Goal: Task Accomplishment & Management: Manage account settings

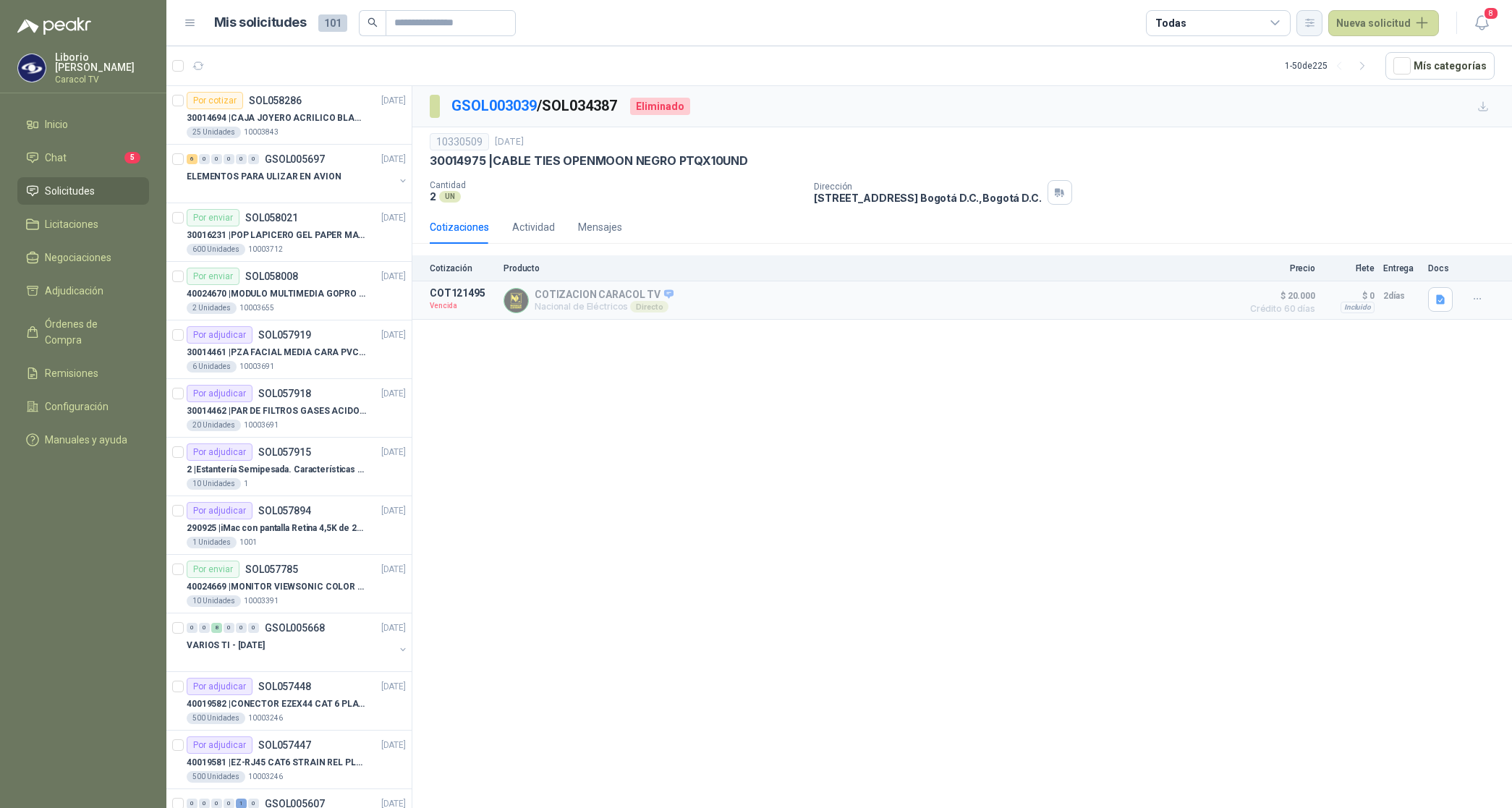
click at [1308, 20] on icon "button" at bounding box center [1310, 22] width 12 height 12
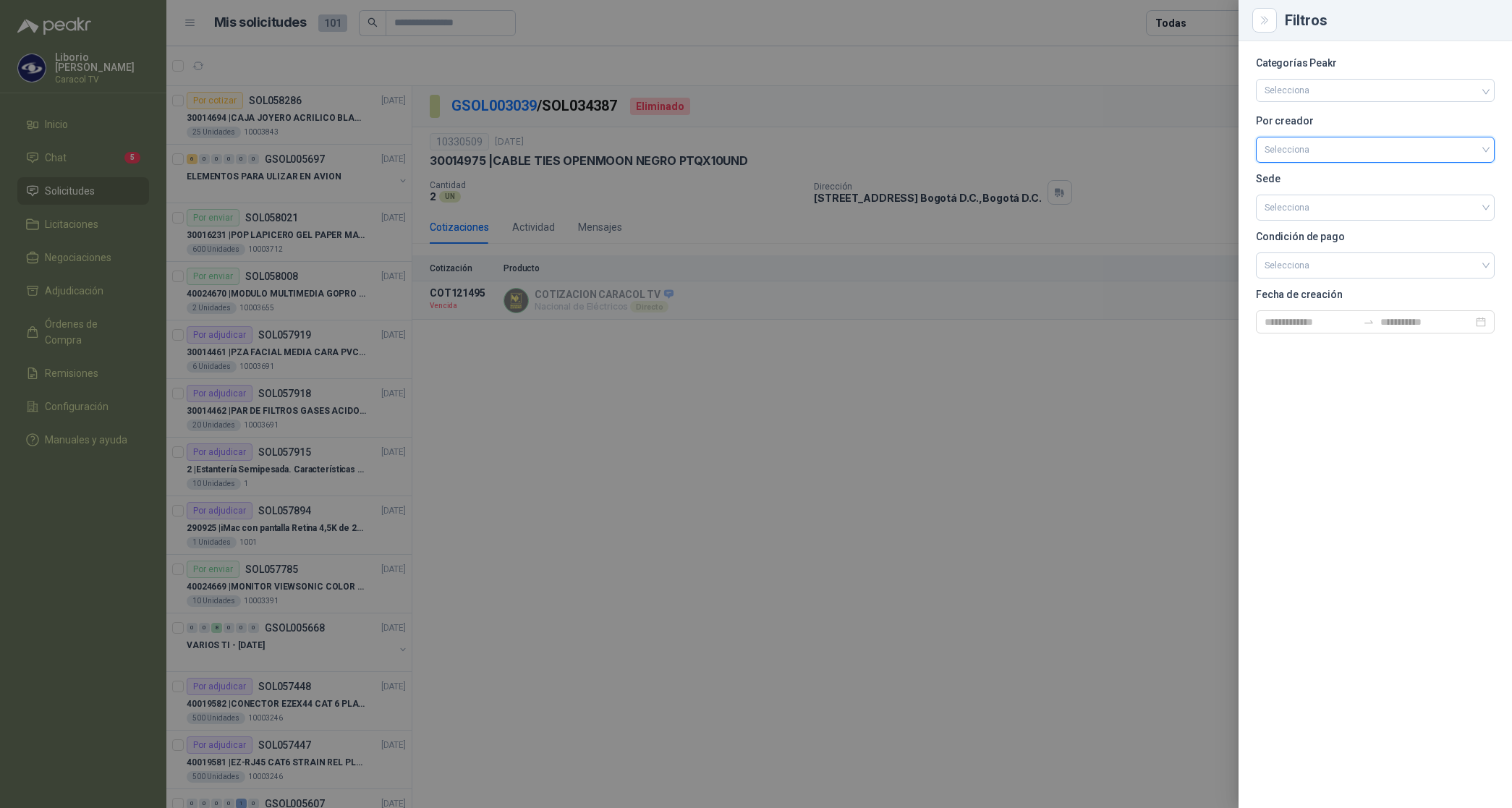
click at [1288, 152] on input "search" at bounding box center [1375, 147] width 222 height 22
click at [1319, 232] on div "[PERSON_NAME]" at bounding box center [1376, 226] width 216 height 16
click at [1189, 20] on div at bounding box center [756, 404] width 1512 height 808
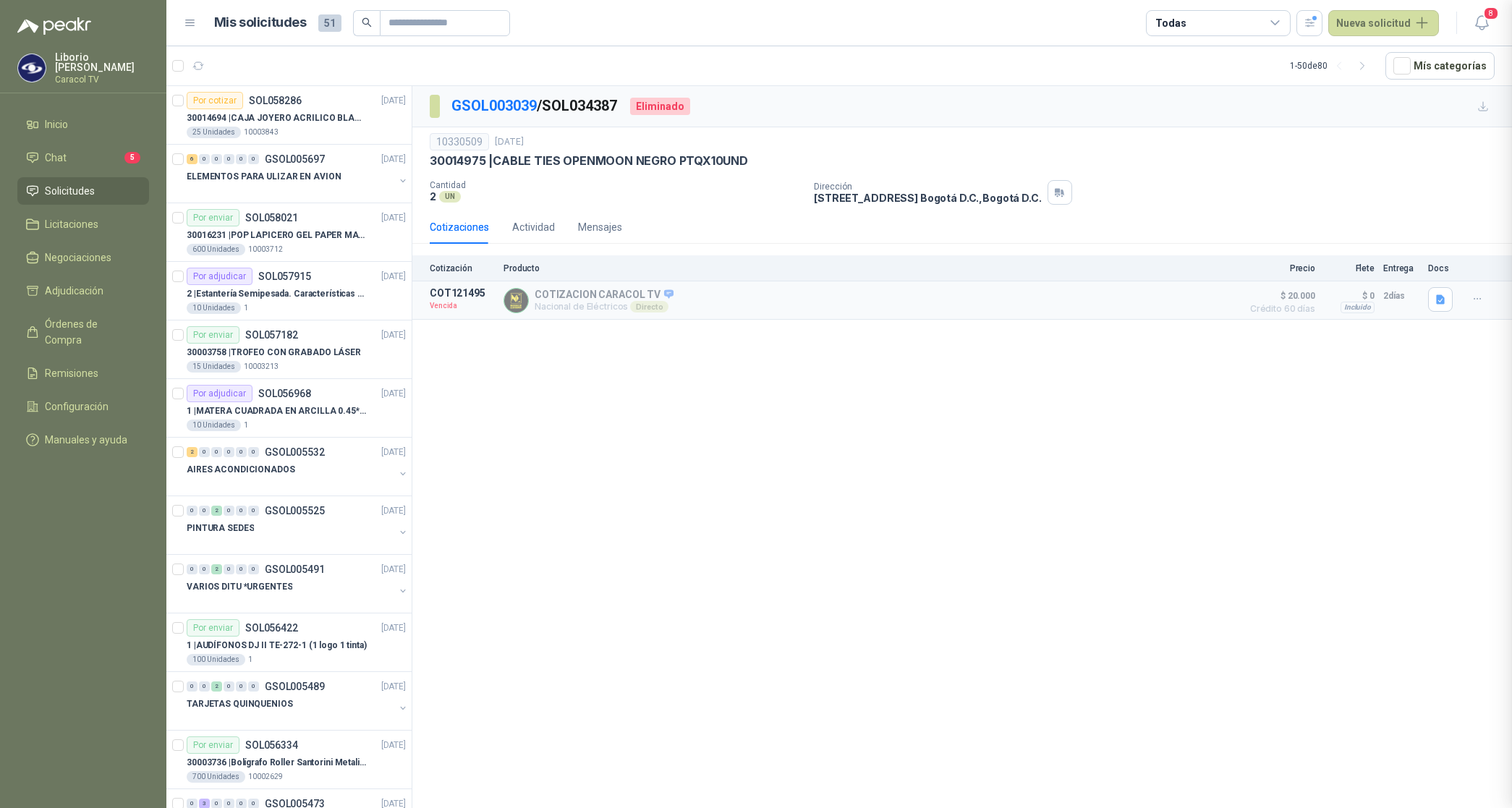
click at [1189, 20] on div "Todas" at bounding box center [1219, 23] width 145 height 26
drag, startPoint x: 1189, startPoint y: 20, endPoint x: 1223, endPoint y: 84, distance: 72.5
click at [1223, 84] on div "9 Por cotizar" at bounding box center [1197, 82] width 70 height 11
click at [1212, 105] on div "12 Por adjudicar" at bounding box center [1201, 108] width 78 height 11
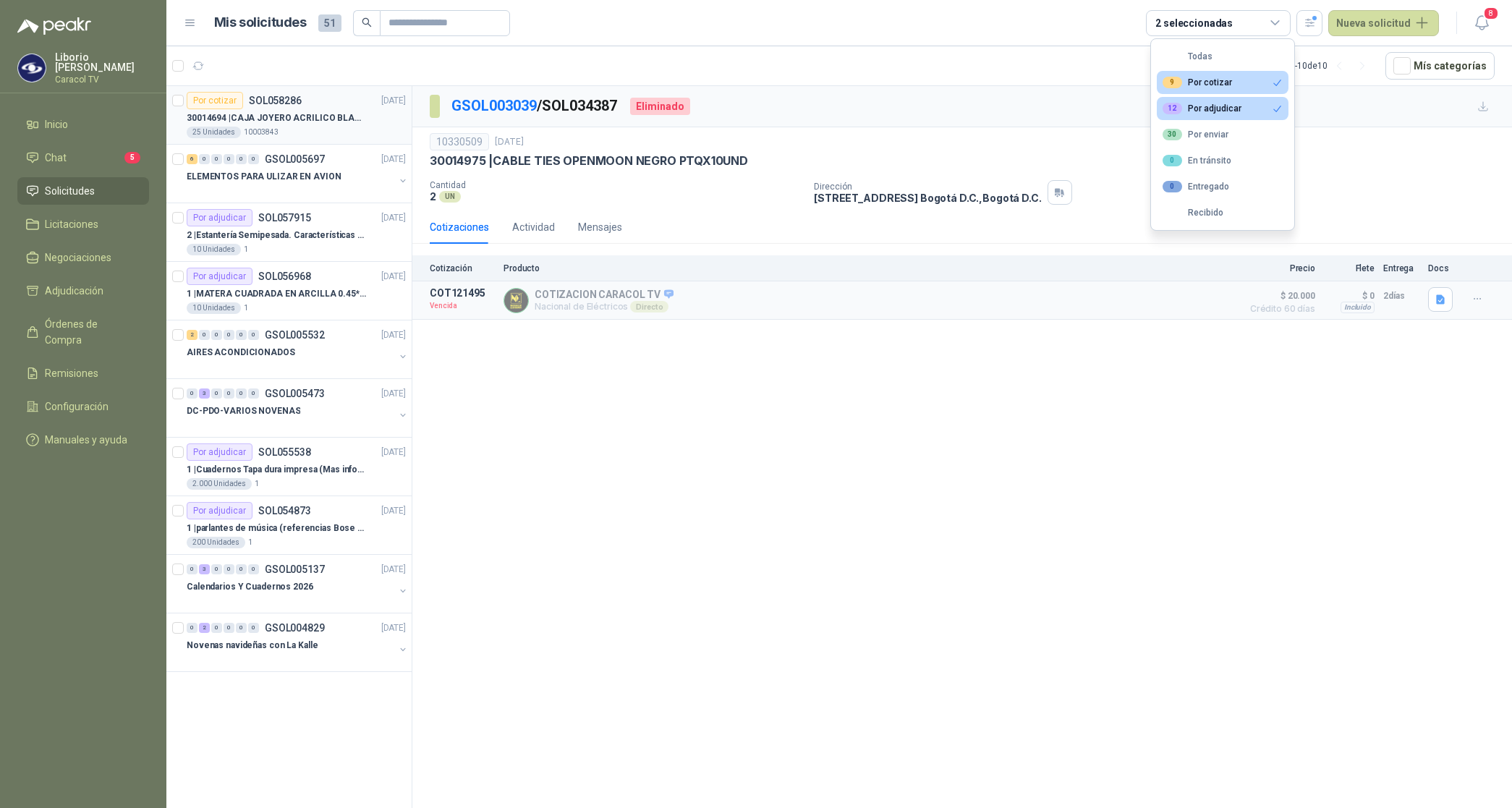
click at [292, 109] on div "Por cotizar SOL058286" at bounding box center [243, 101] width 115 height 17
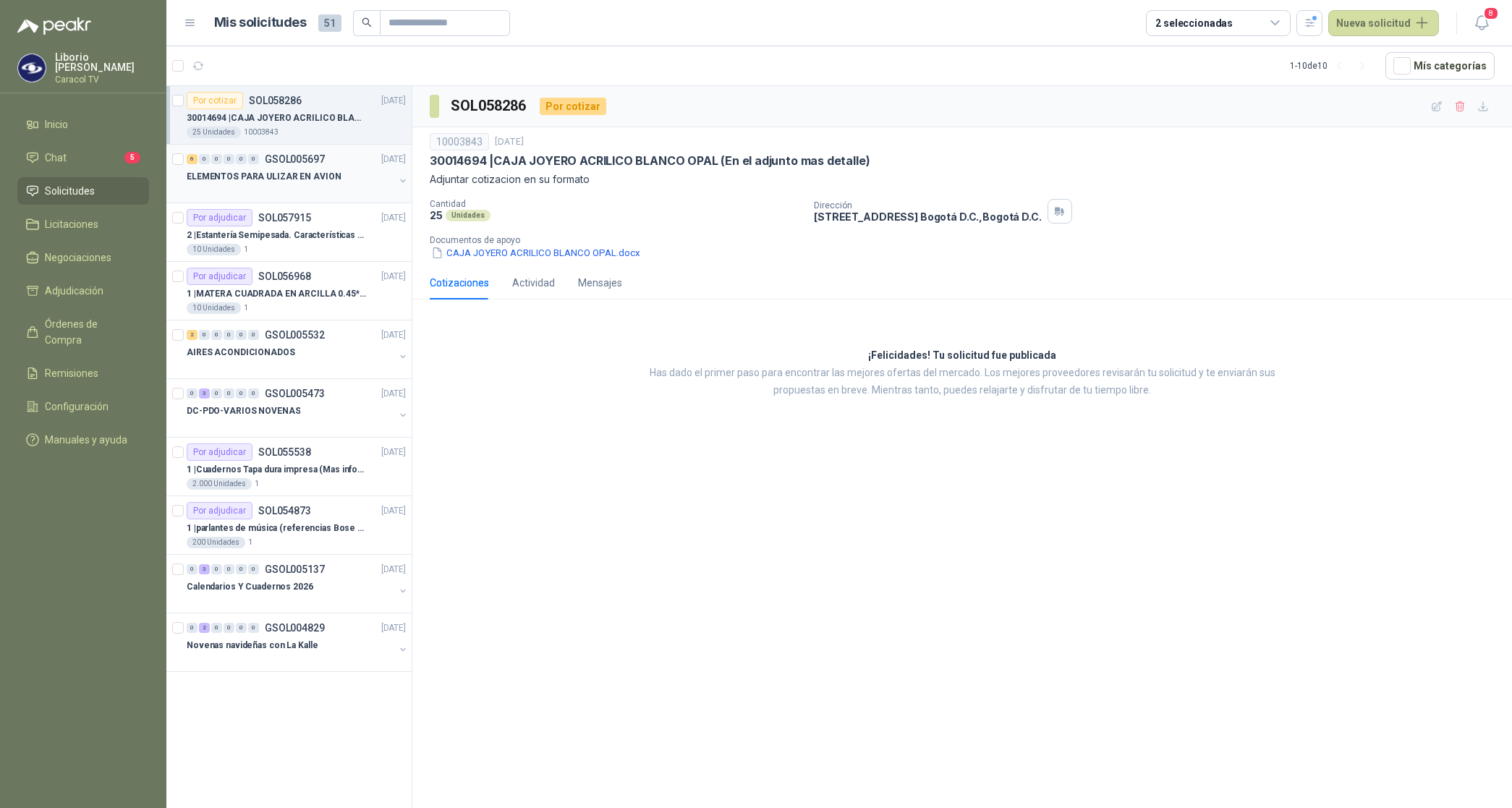
click at [313, 178] on p "ELEMENTOS PARA ULIZAR EN AVION" at bounding box center [263, 177] width 154 height 14
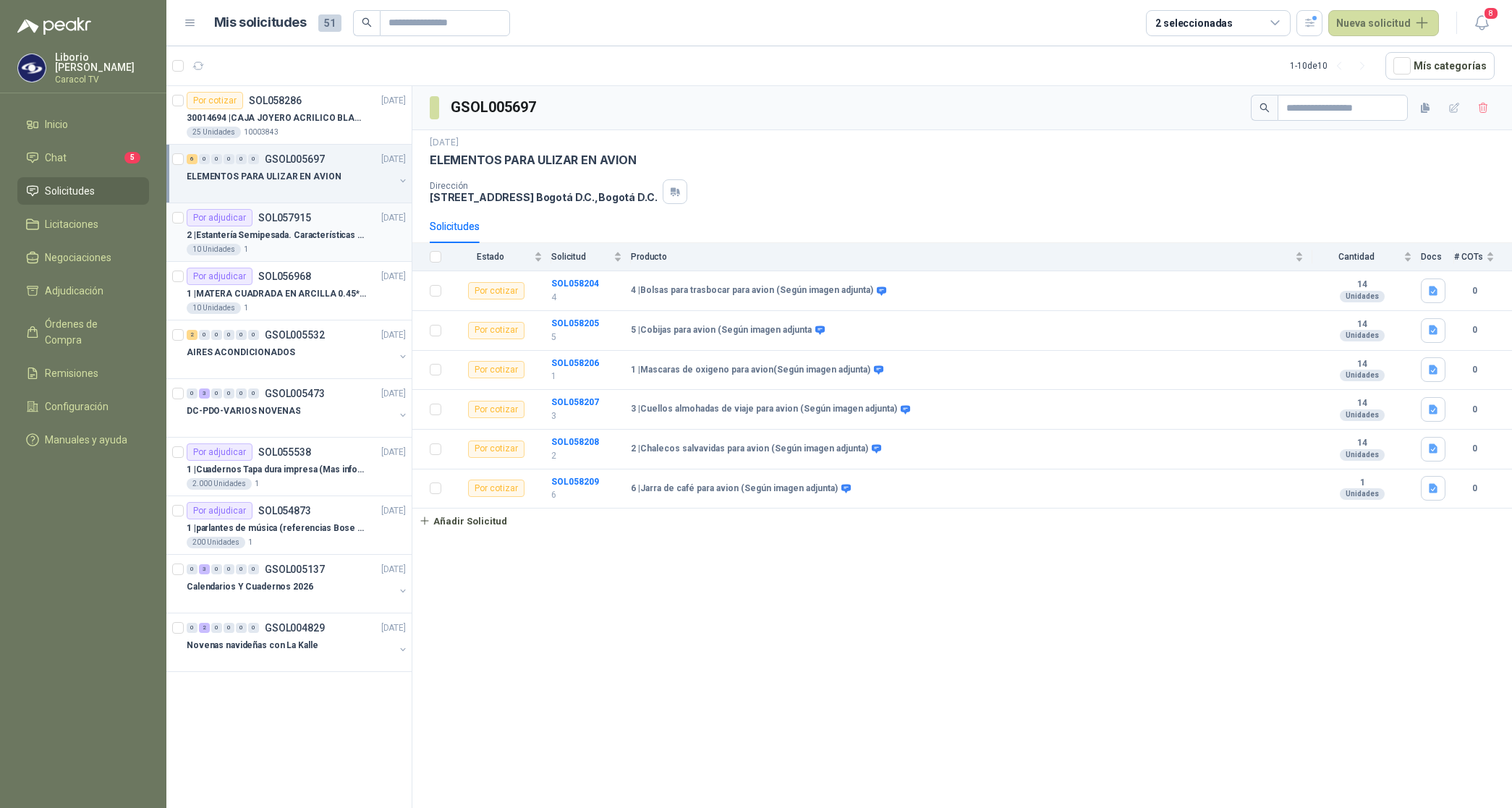
click at [298, 233] on p "2 | Estantería Semipesada. Características en el adjunto" at bounding box center [276, 235] width 180 height 14
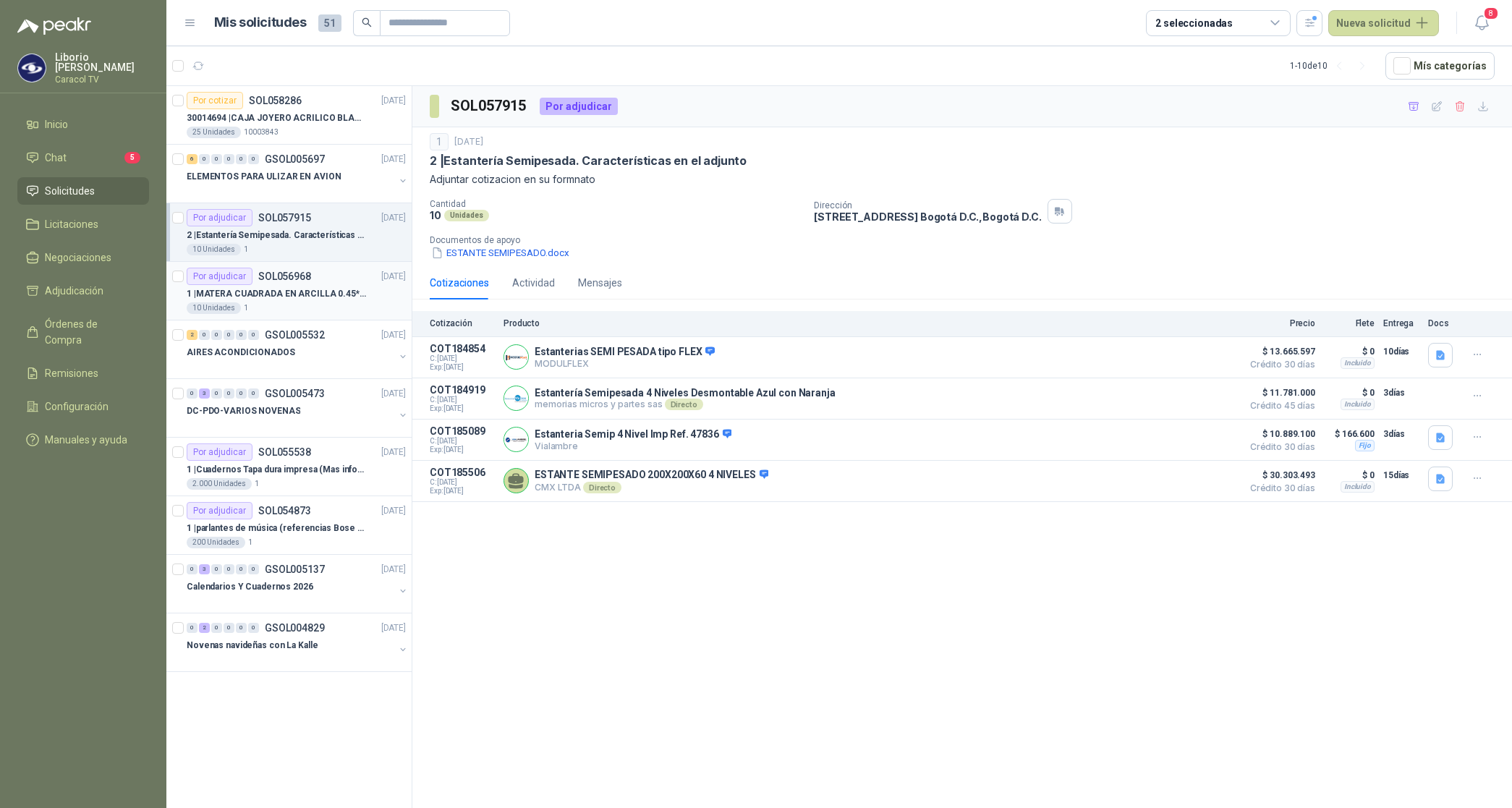
click at [288, 290] on p "1 | MATERA CUADRADA EN ARCILLA 0.45*0.45*0.40" at bounding box center [276, 294] width 180 height 14
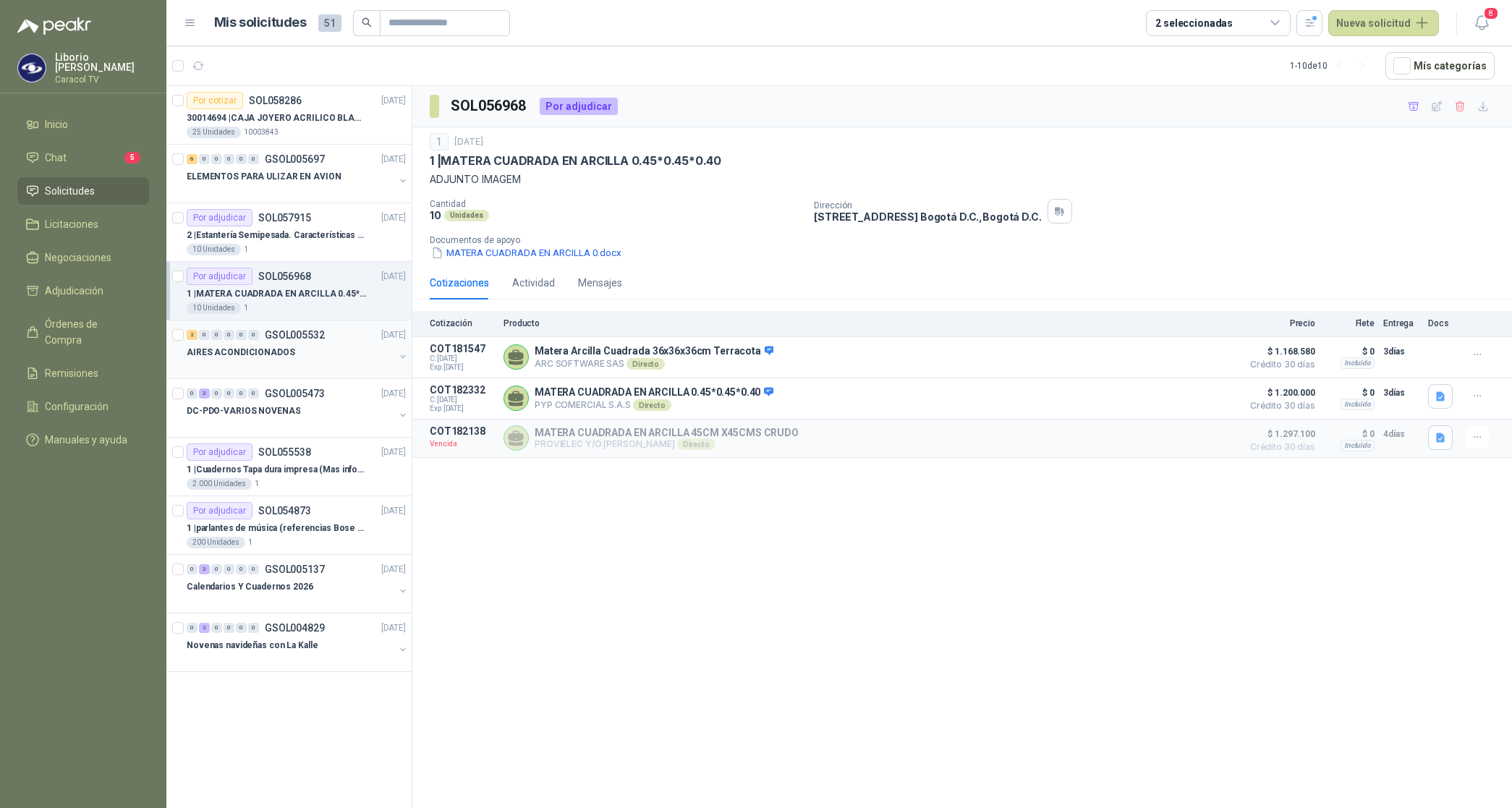
click at [300, 344] on div "2 0 0 0 0 0 GSOL005532 [DATE]" at bounding box center [298, 335] width 223 height 17
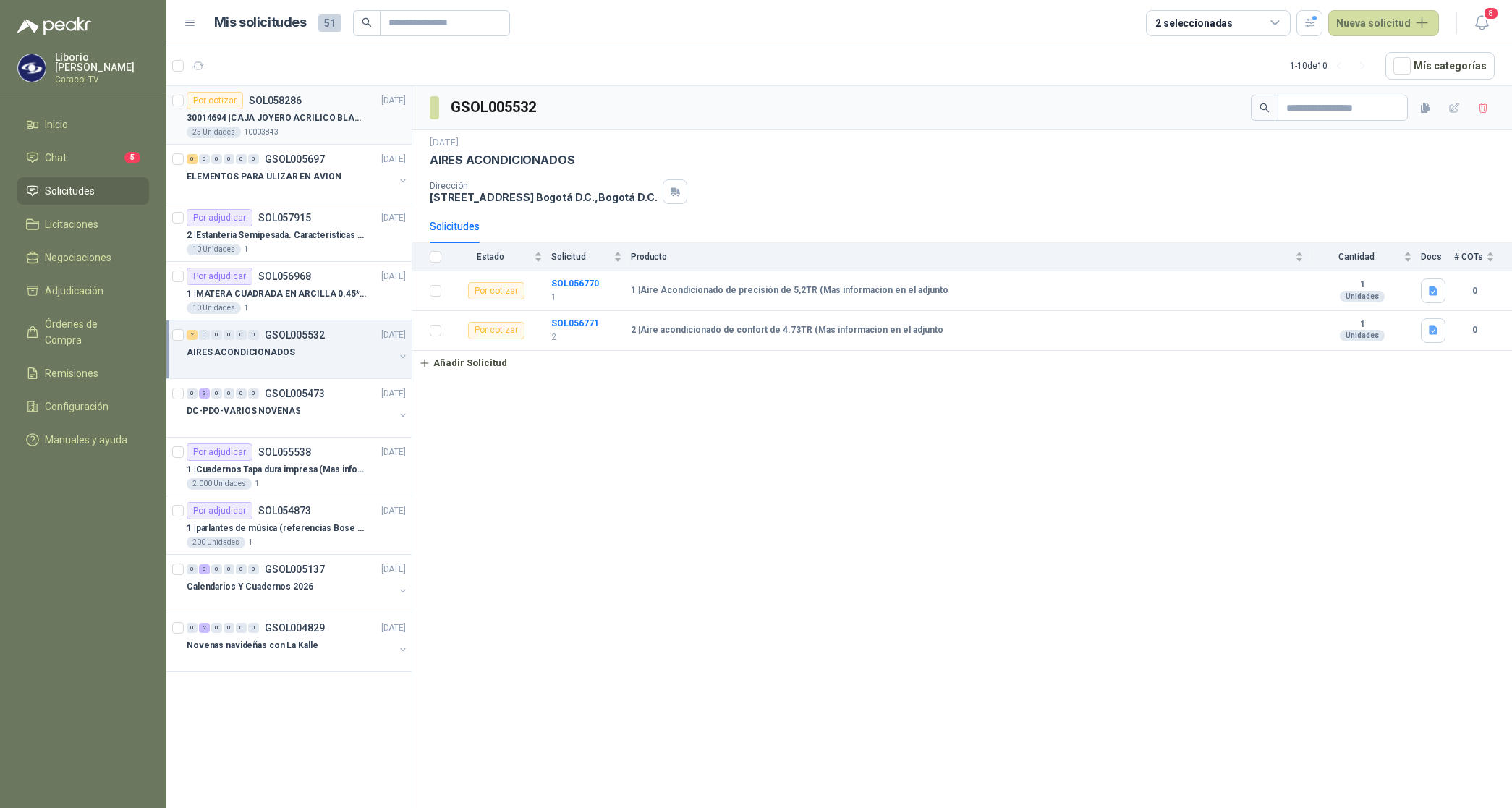
click at [311, 114] on p "30014694 | CAJA JOYERO ACRILICO BLANCO OPAL (En el adjunto mas detalle)" at bounding box center [276, 118] width 180 height 14
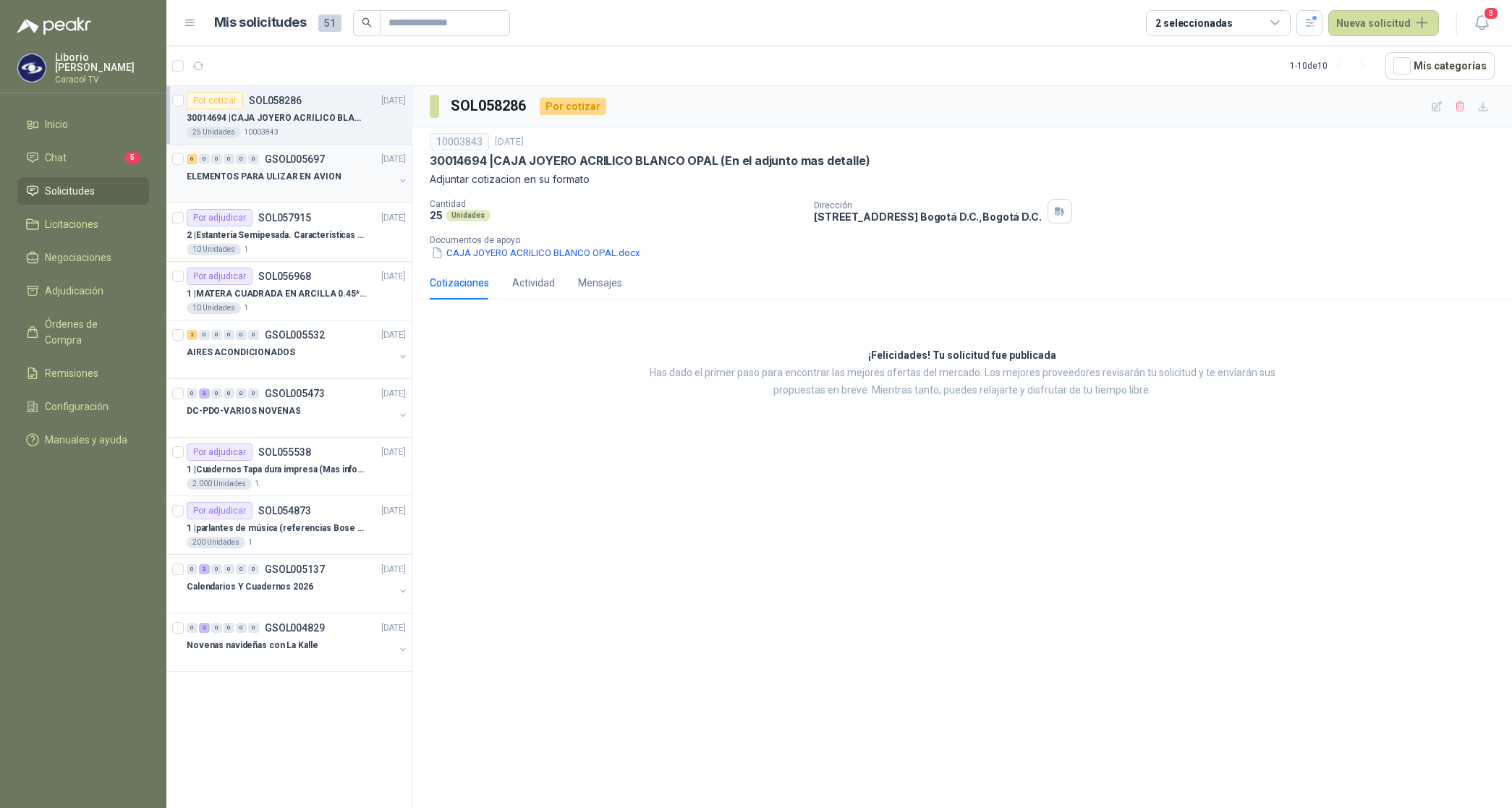
click at [303, 185] on div at bounding box center [290, 191] width 208 height 11
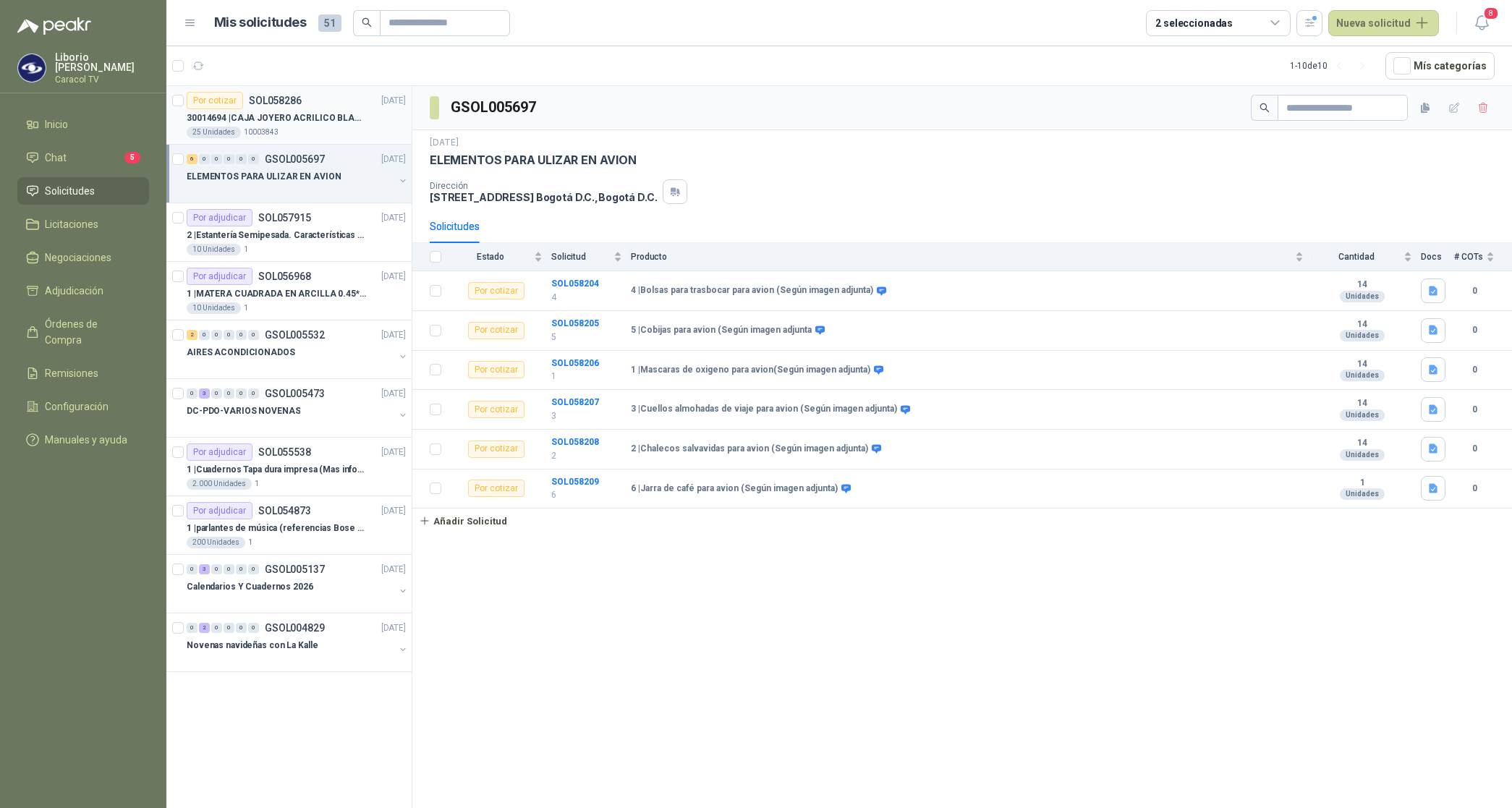
click at [306, 121] on p "30014694 | CAJA JOYERO ACRILICO BLANCO OPAL (En el adjunto mas detalle)" at bounding box center [276, 118] width 180 height 14
